Goal: Use online tool/utility: Use online tool/utility

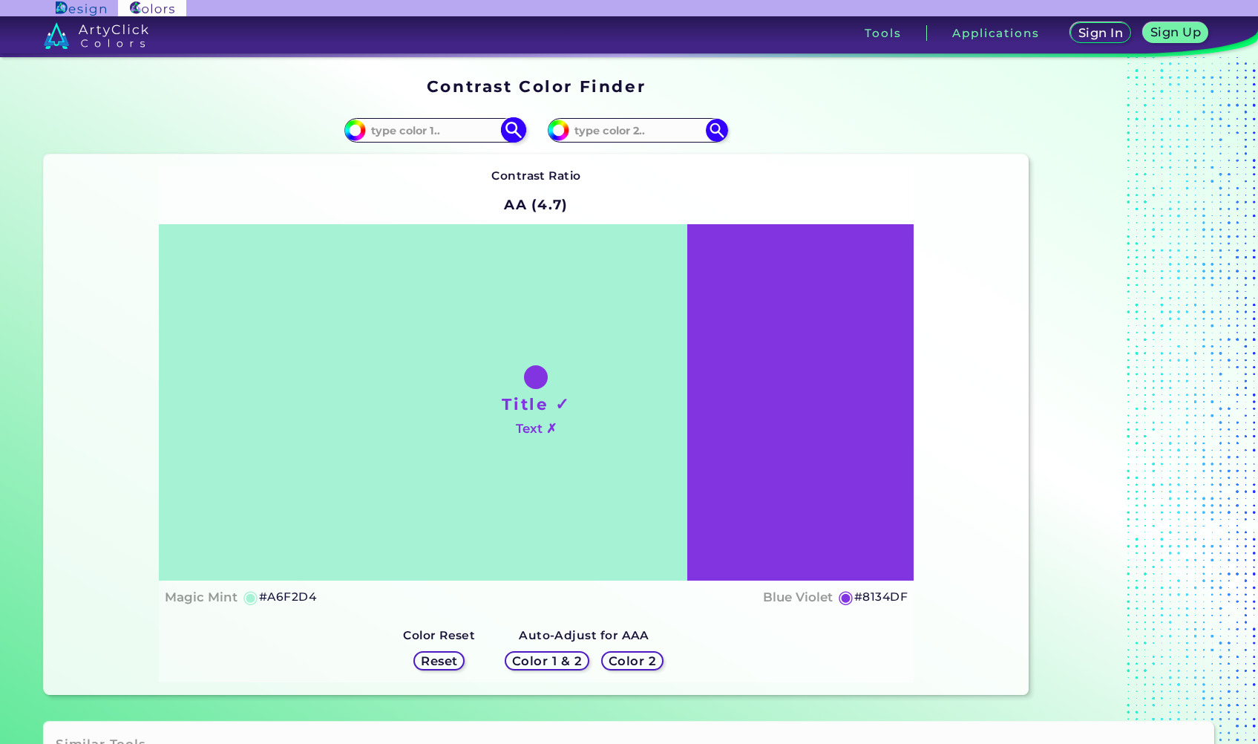
click at [473, 135] on input at bounding box center [435, 130] width 138 height 20
paste input "Traxxas TRX6519"
click at [462, 128] on input "Traxxas TRX6519" at bounding box center [435, 130] width 138 height 20
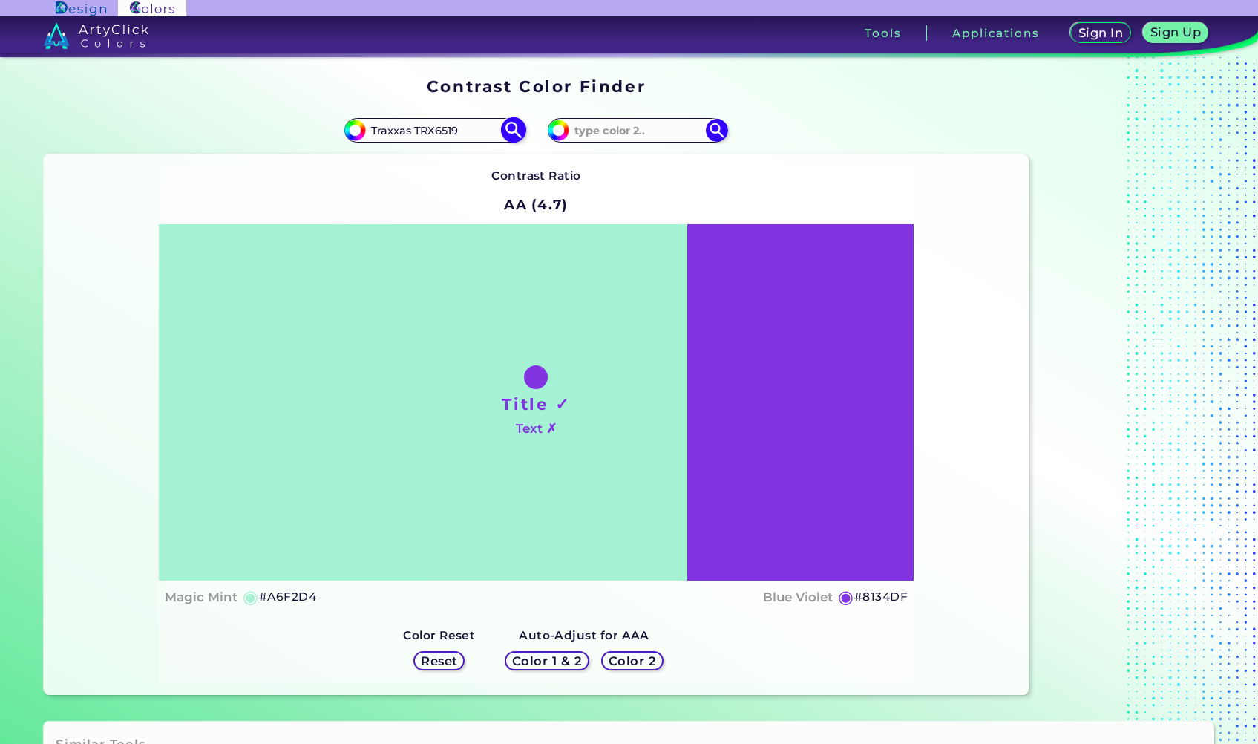
paste input "000081"
type input "000081"
click at [514, 130] on img at bounding box center [514, 130] width 26 height 26
type input "#000081"
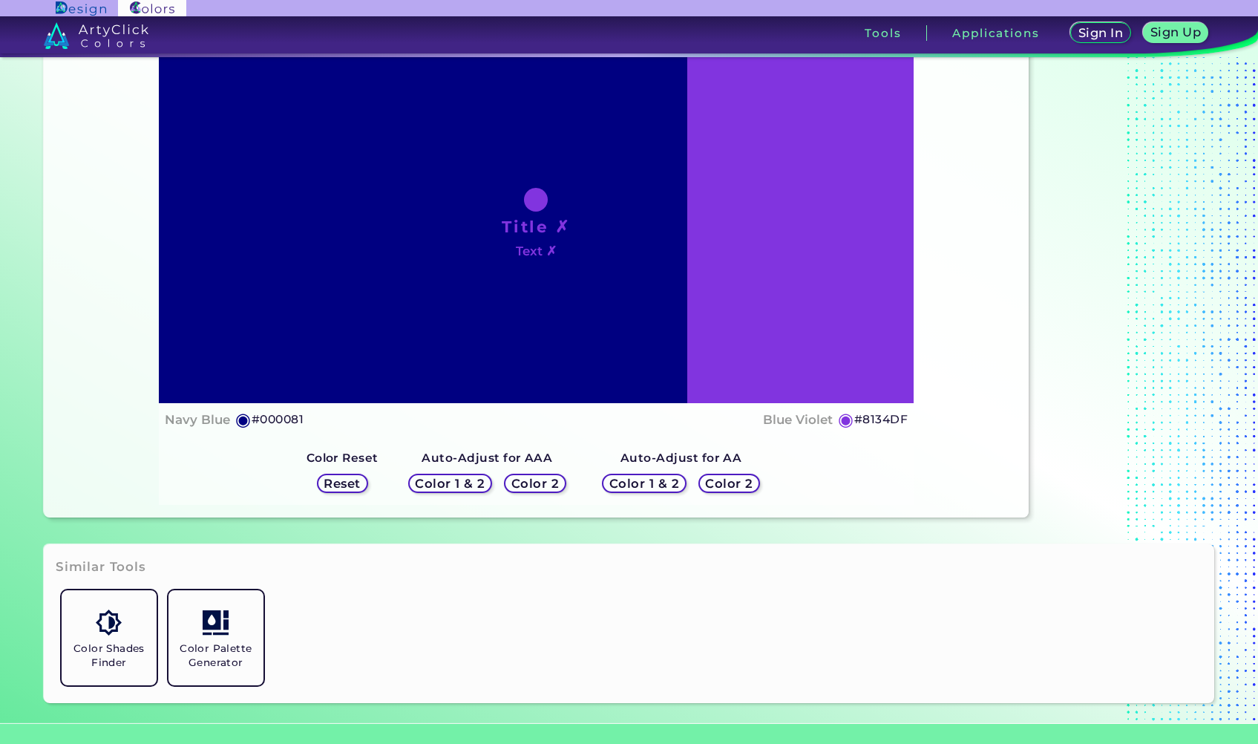
scroll to position [183, 0]
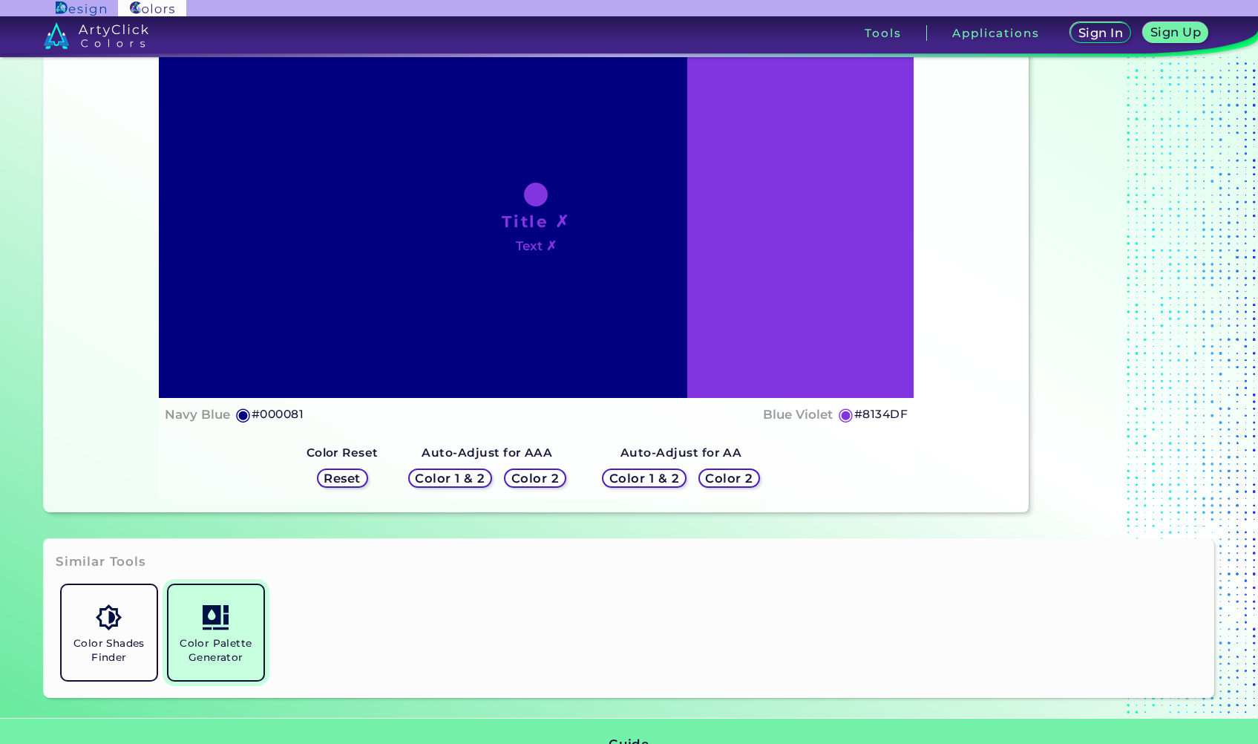
click at [226, 650] on h5 "Color Palette Generator" at bounding box center [215, 650] width 83 height 28
